Goal: Ask a question

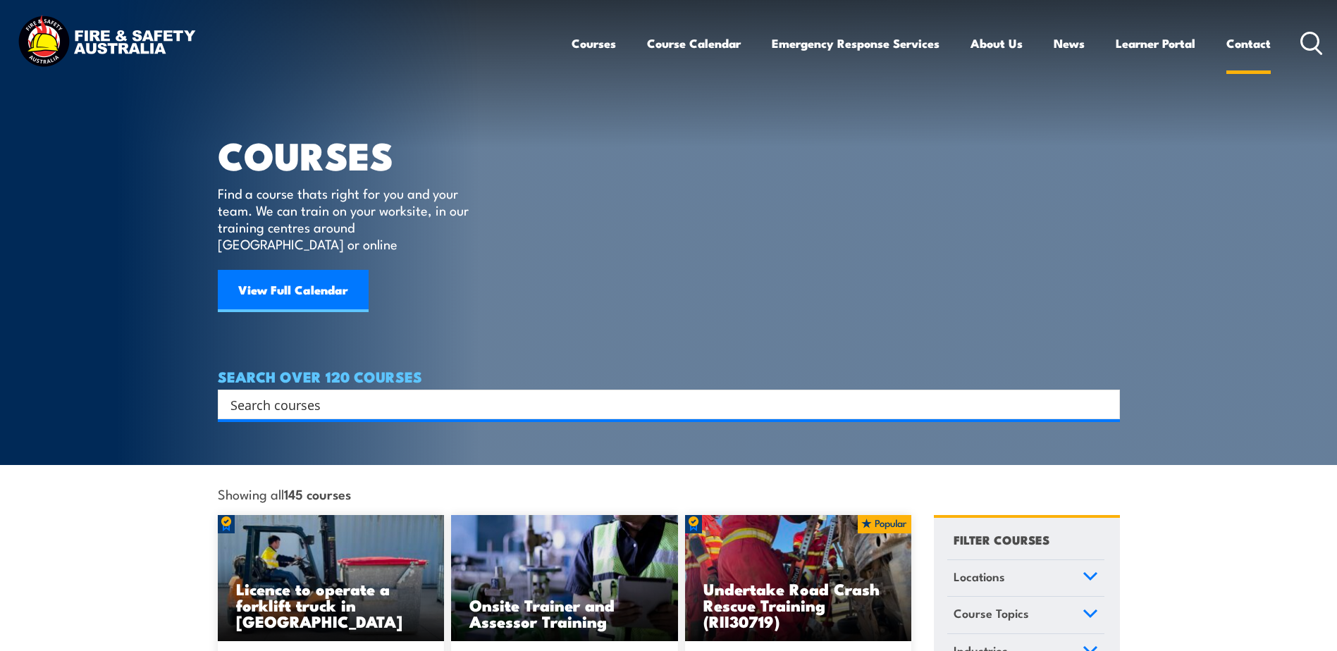
click at [1238, 42] on link "Contact" at bounding box center [1249, 43] width 44 height 37
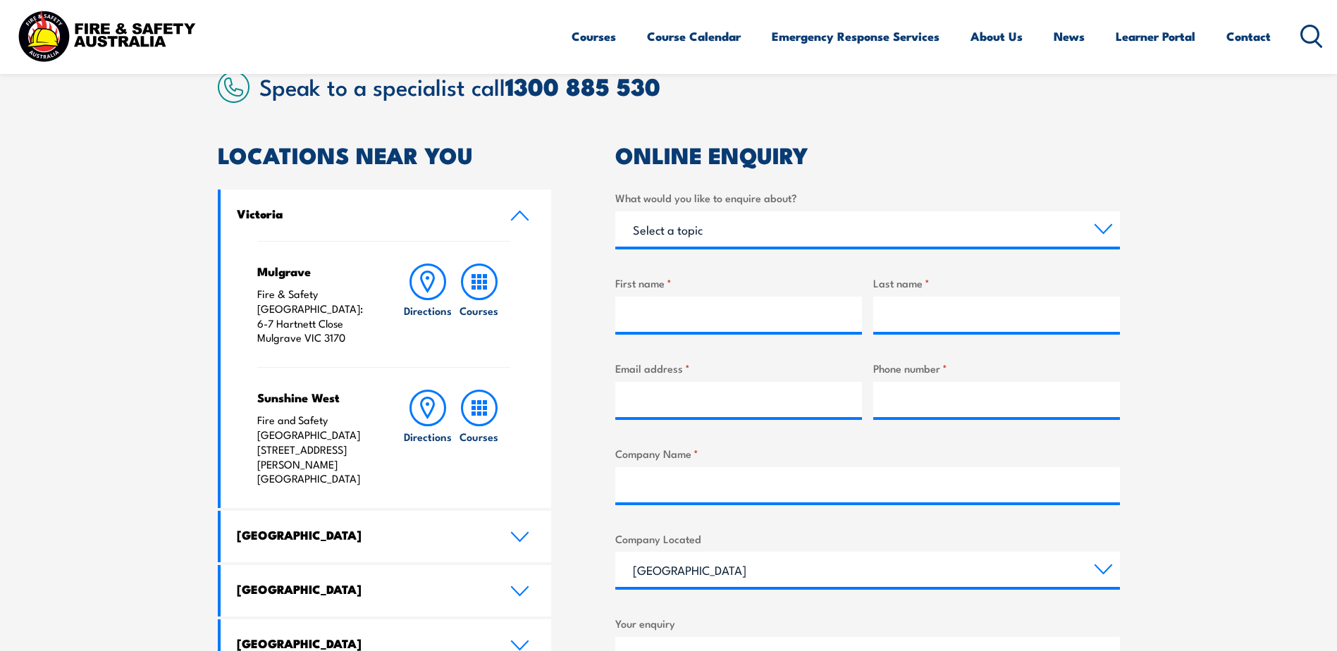
scroll to position [493, 0]
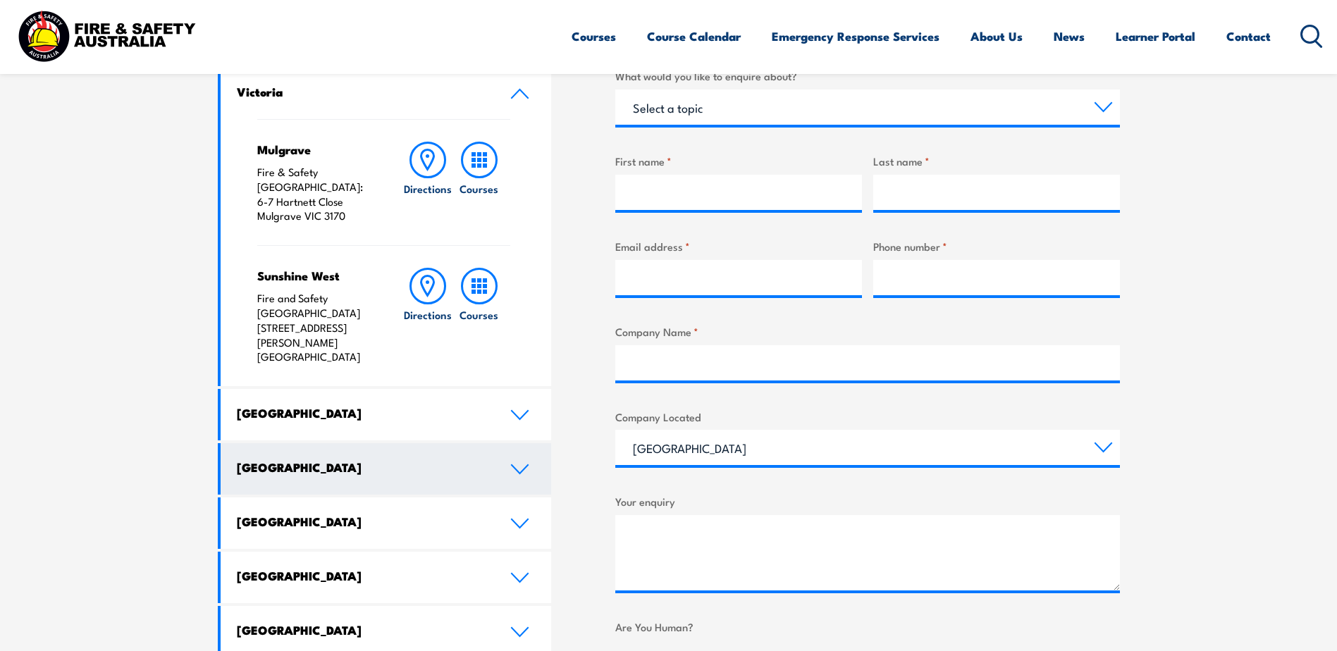
click at [524, 465] on icon at bounding box center [520, 469] width 16 height 8
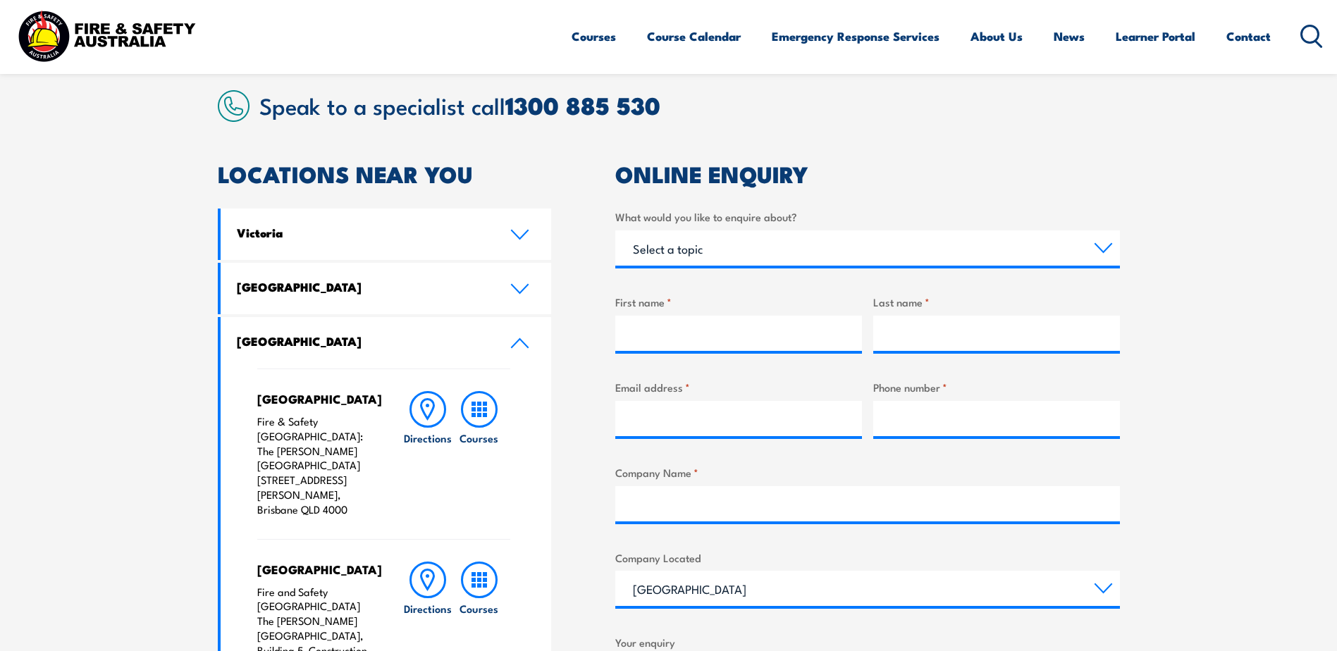
scroll to position [211, 0]
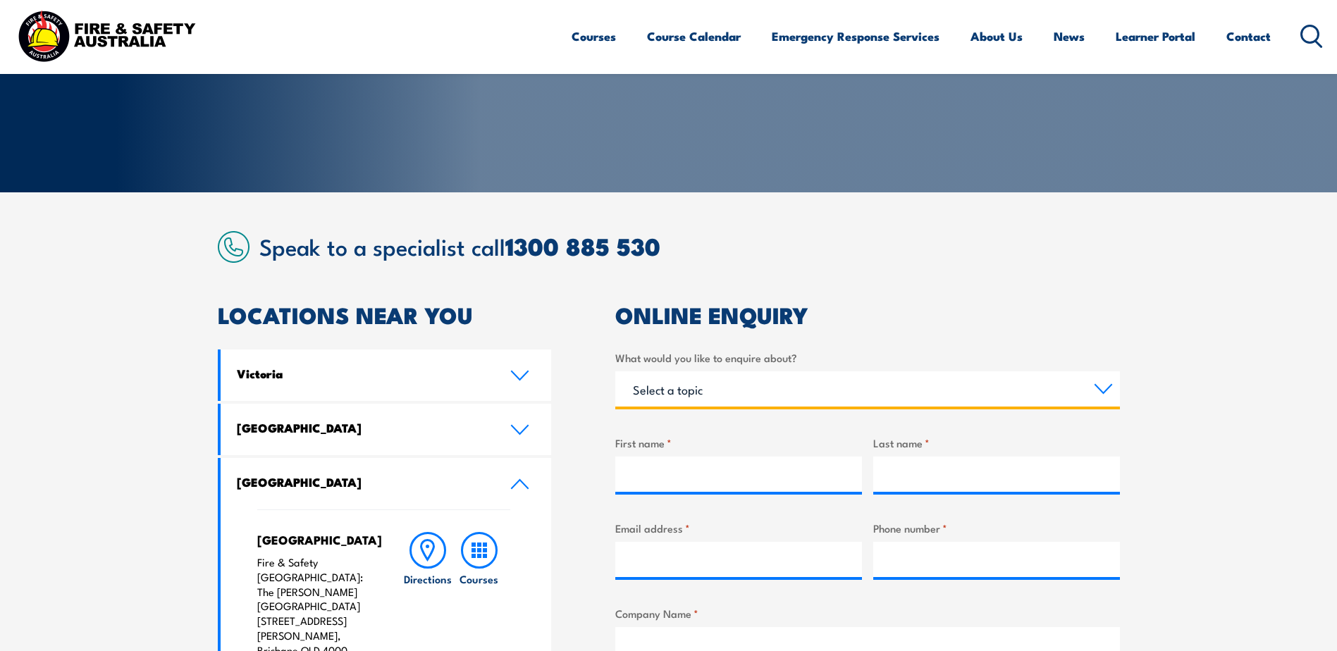
click at [704, 398] on select "Select a topic Training Emergency Response Services General Enquiry" at bounding box center [867, 388] width 505 height 35
select select "Training"
click at [615, 371] on select "Select a topic Training Emergency Response Services General Enquiry" at bounding box center [867, 388] width 505 height 35
